Goal: Find specific page/section: Find specific page/section

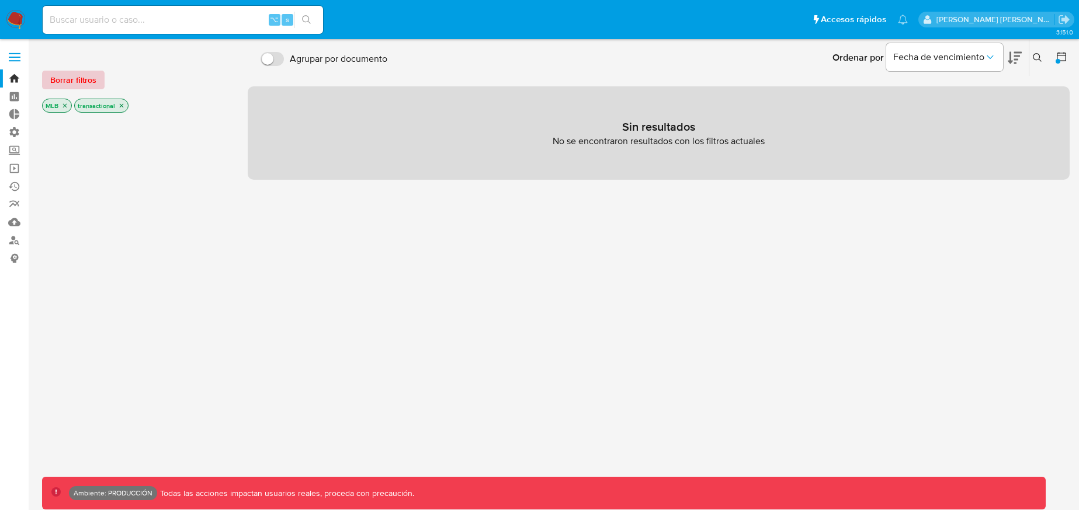
click at [69, 84] on span "Borrar filtros" at bounding box center [73, 80] width 46 height 16
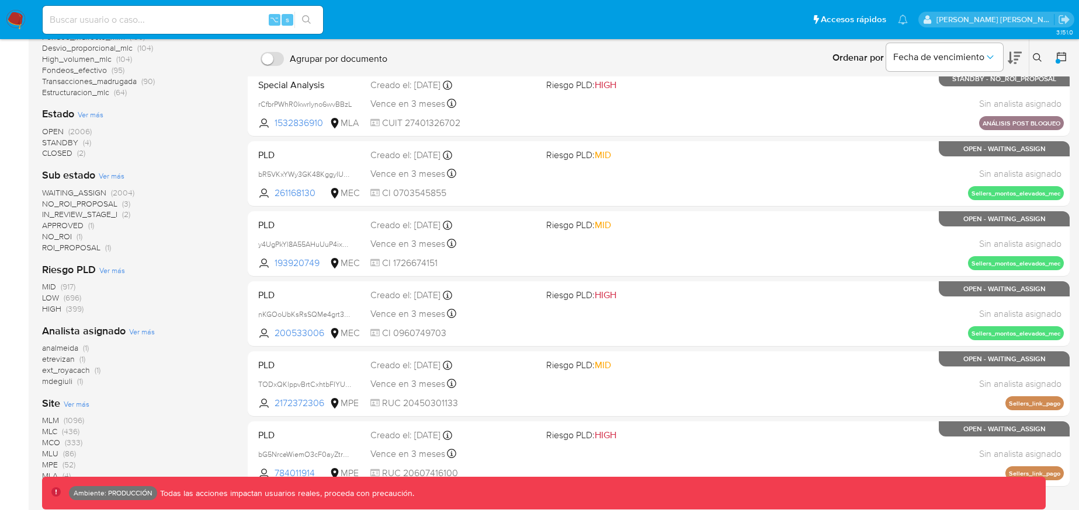
scroll to position [352, 0]
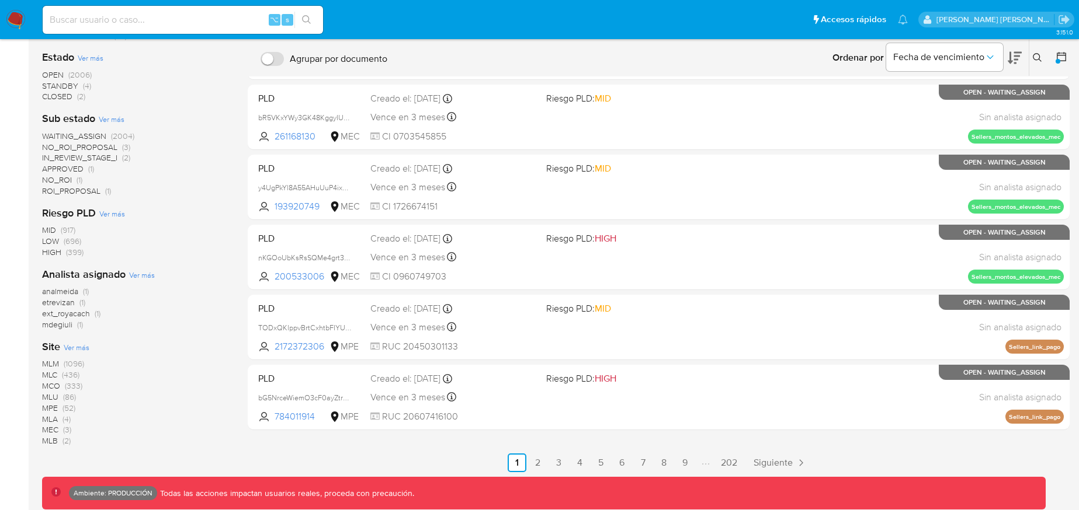
click at [50, 367] on span "MLM" at bounding box center [50, 364] width 17 height 12
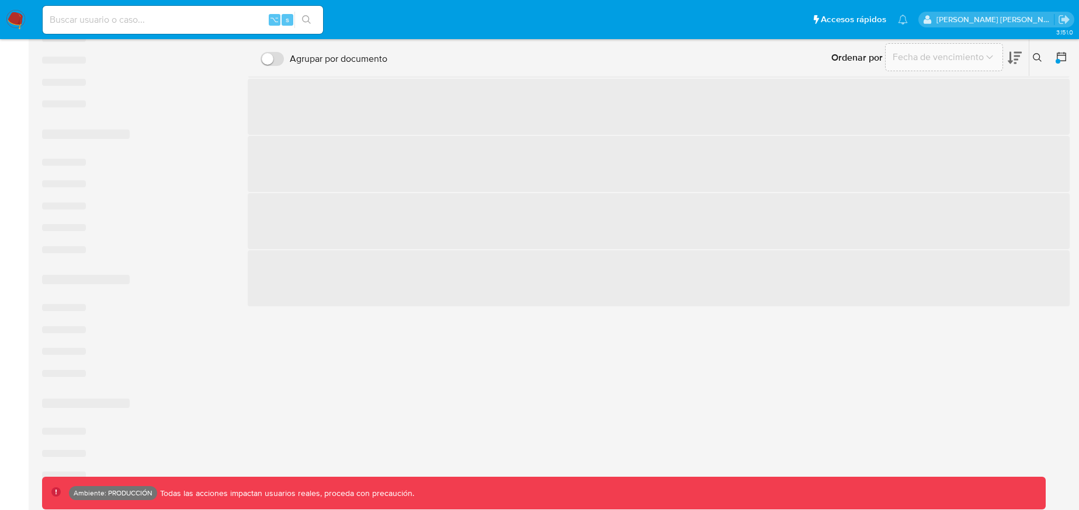
scroll to position [322, 0]
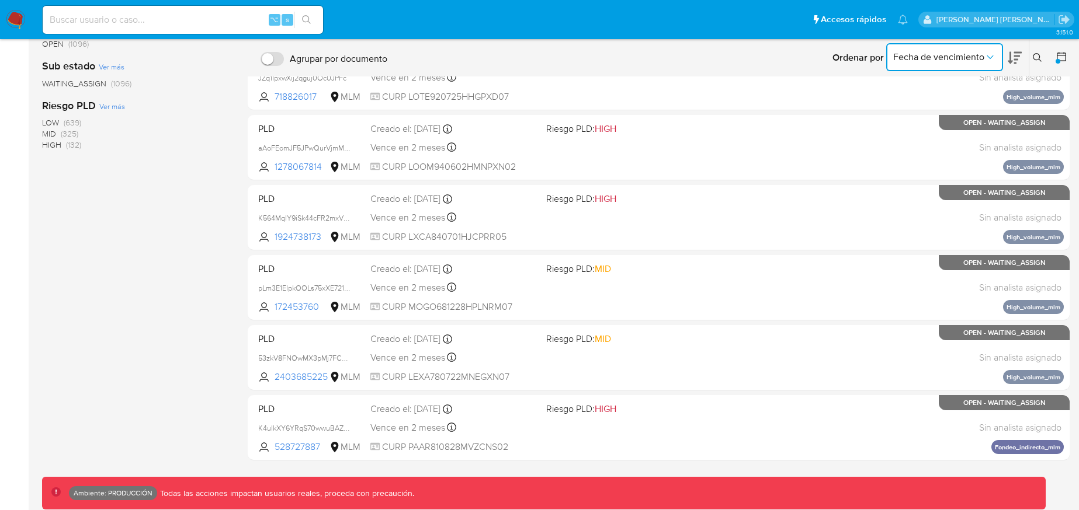
click at [974, 55] on span "Fecha de vencimiento" at bounding box center [938, 57] width 91 height 12
click at [1020, 55] on icon at bounding box center [1014, 58] width 14 height 14
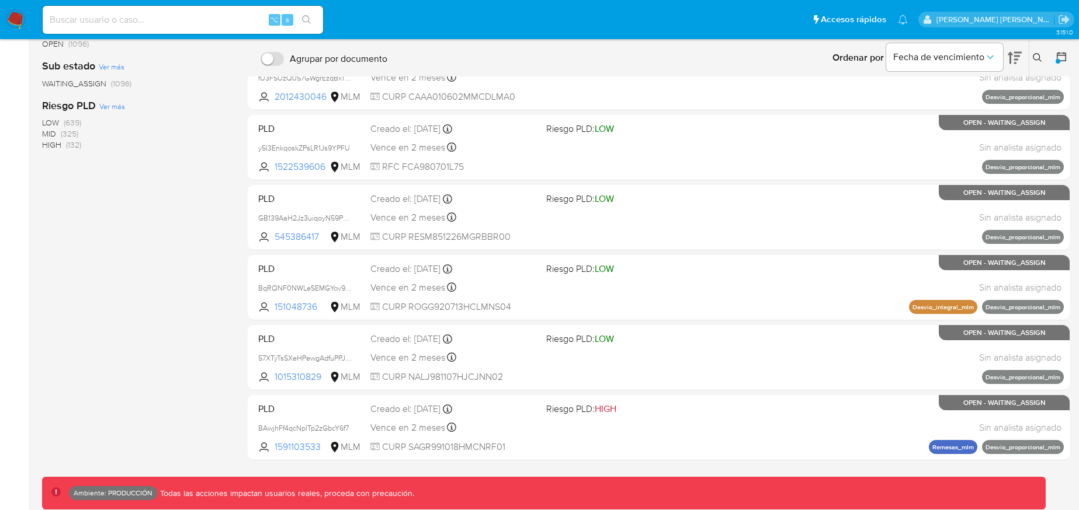
click at [1020, 57] on icon at bounding box center [1014, 58] width 14 height 14
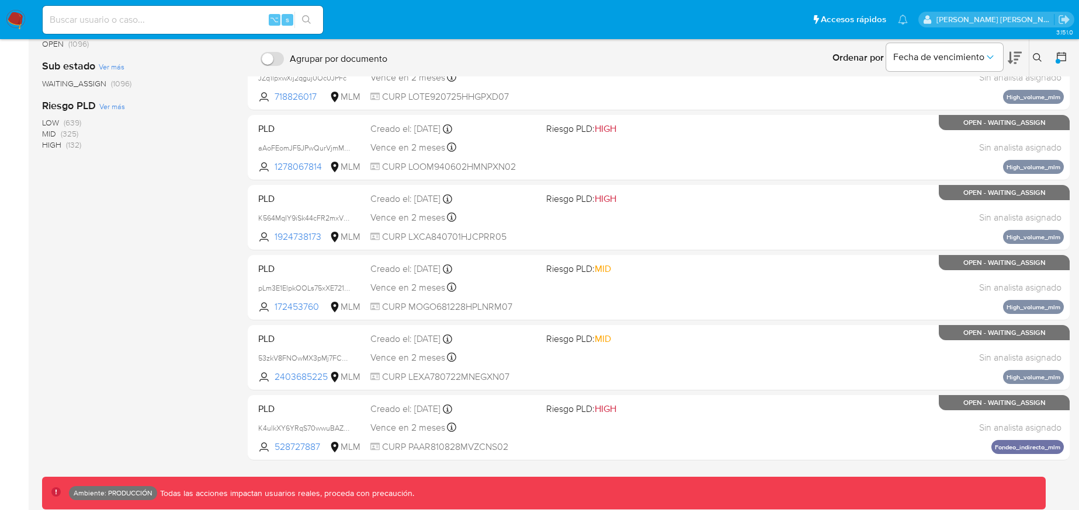
click at [1057, 55] on icon at bounding box center [1061, 57] width 12 height 12
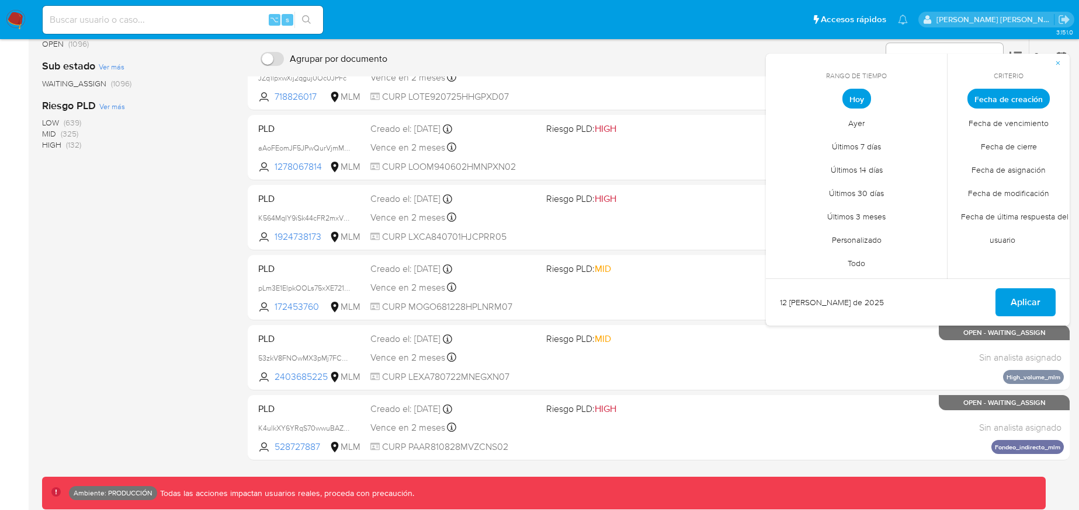
click at [846, 101] on span "Hoy" at bounding box center [856, 99] width 29 height 20
click at [1033, 305] on span "Aplicar" at bounding box center [1025, 303] width 30 height 26
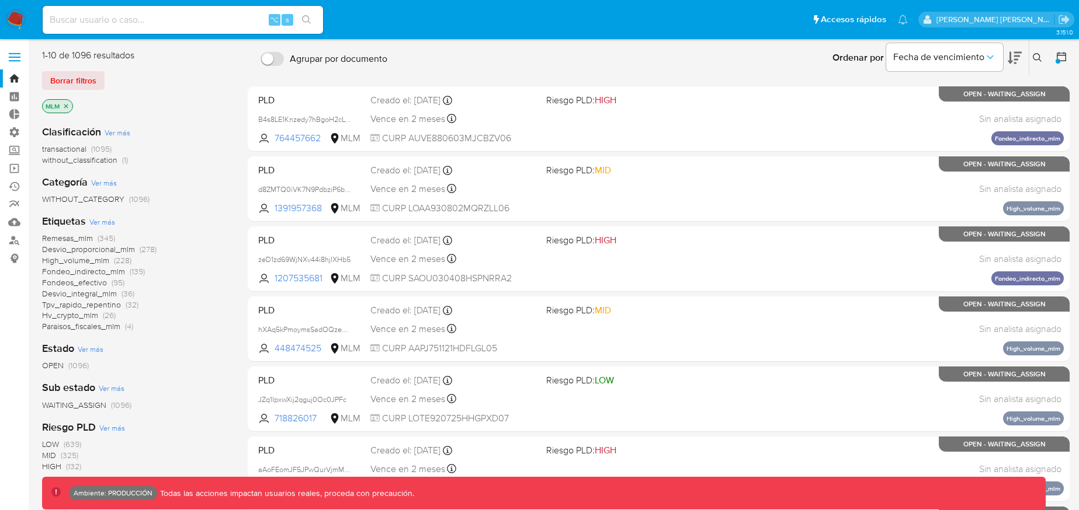
click at [64, 106] on icon "close-filter" at bounding box center [65, 106] width 7 height 7
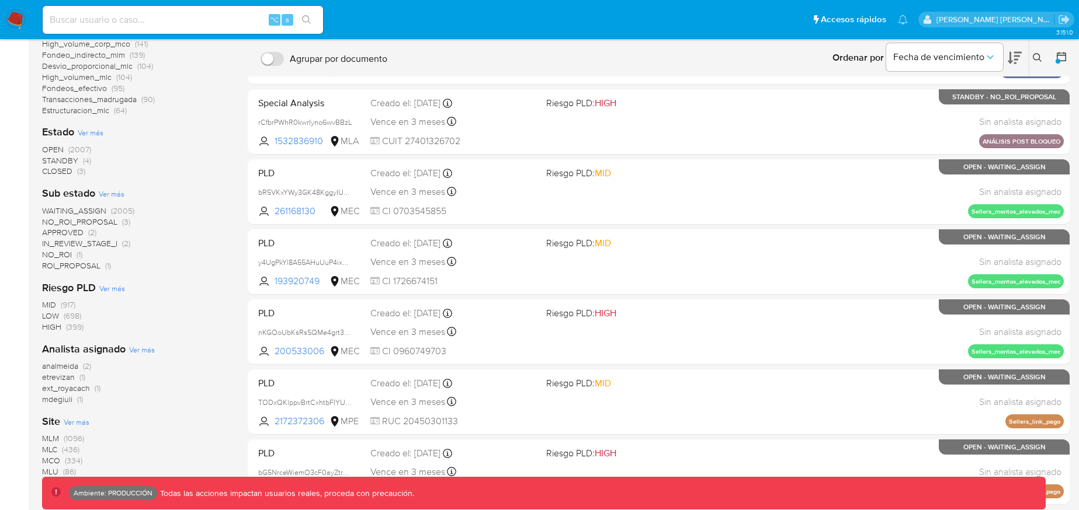
scroll to position [352, 0]
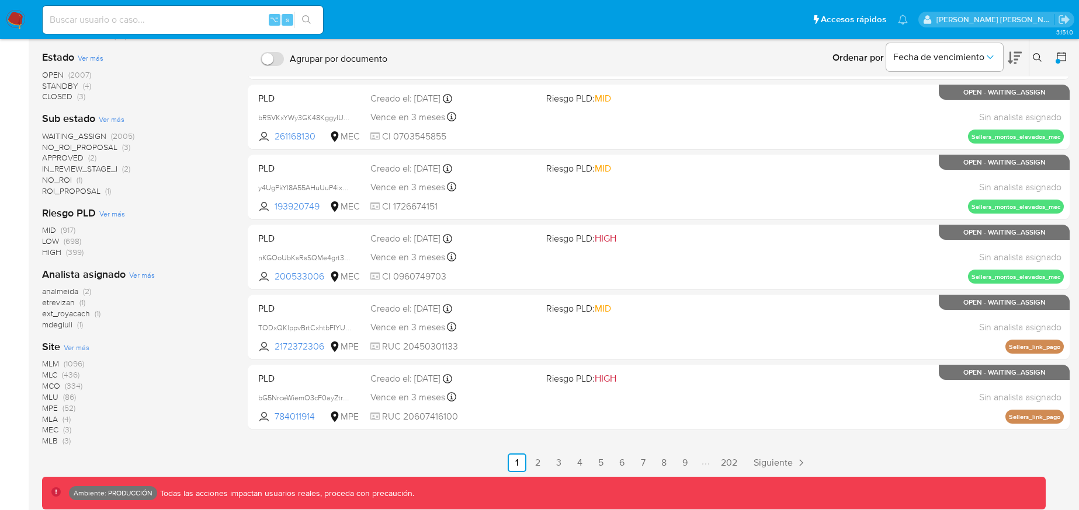
click at [50, 422] on span "MLA" at bounding box center [50, 419] width 16 height 12
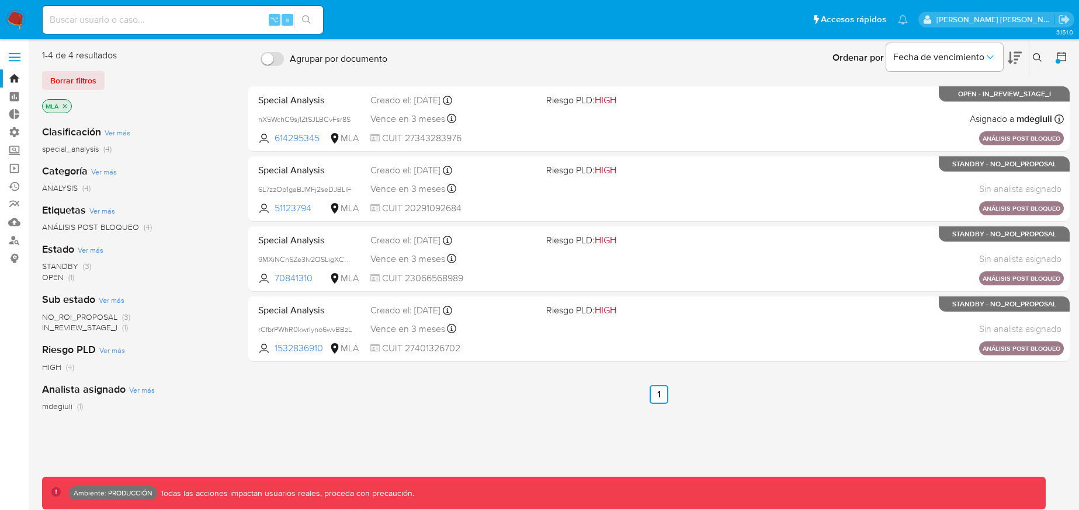
click at [1062, 55] on icon at bounding box center [1061, 57] width 12 height 12
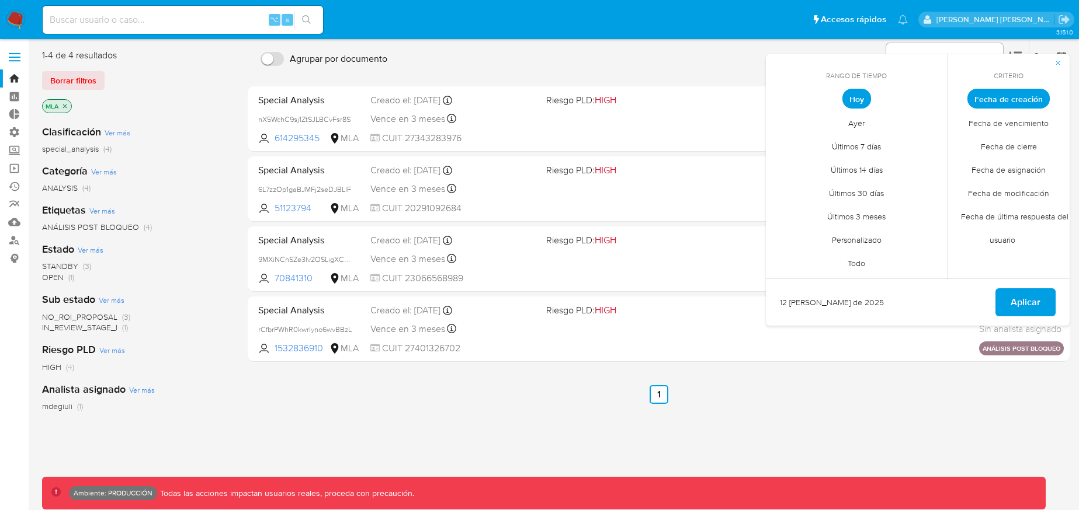
click at [863, 102] on span "Hoy" at bounding box center [856, 99] width 29 height 20
click at [1025, 308] on span "Aplicar" at bounding box center [1025, 303] width 30 height 26
